Goal: Navigation & Orientation: Find specific page/section

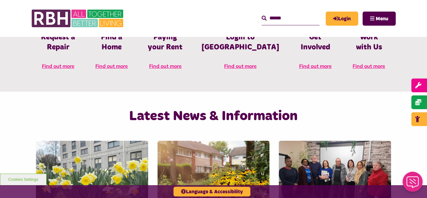
scroll to position [363, 0]
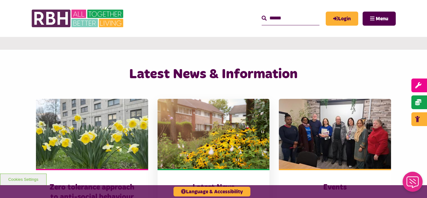
click at [207, 140] on img at bounding box center [214, 134] width 112 height 70
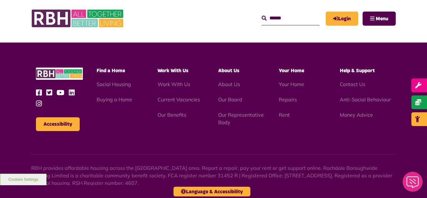
scroll to position [681, 0]
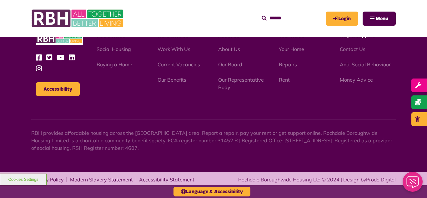
click at [67, 14] on img at bounding box center [78, 18] width 94 height 24
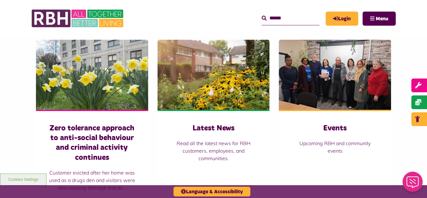
scroll to position [426, 0]
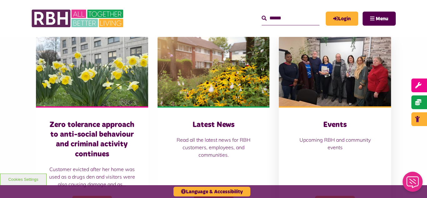
click at [309, 85] on img at bounding box center [335, 71] width 112 height 70
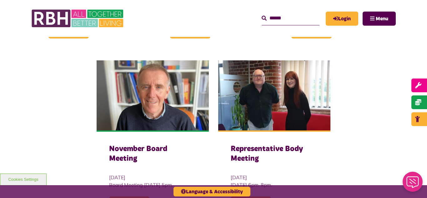
scroll to position [588, 0]
